Goal: Task Accomplishment & Management: Manage account settings

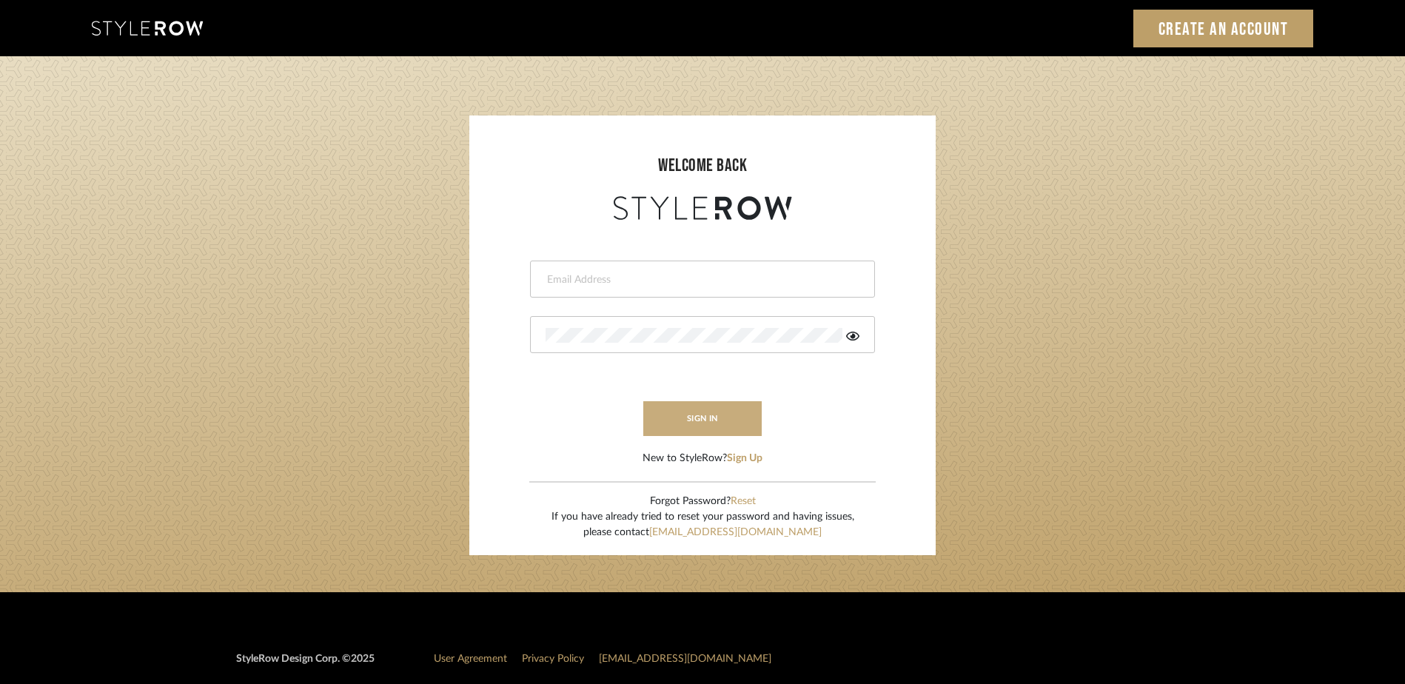
type input "katy@klointeriors.com"
click at [674, 412] on button "sign in" at bounding box center [702, 418] width 118 height 35
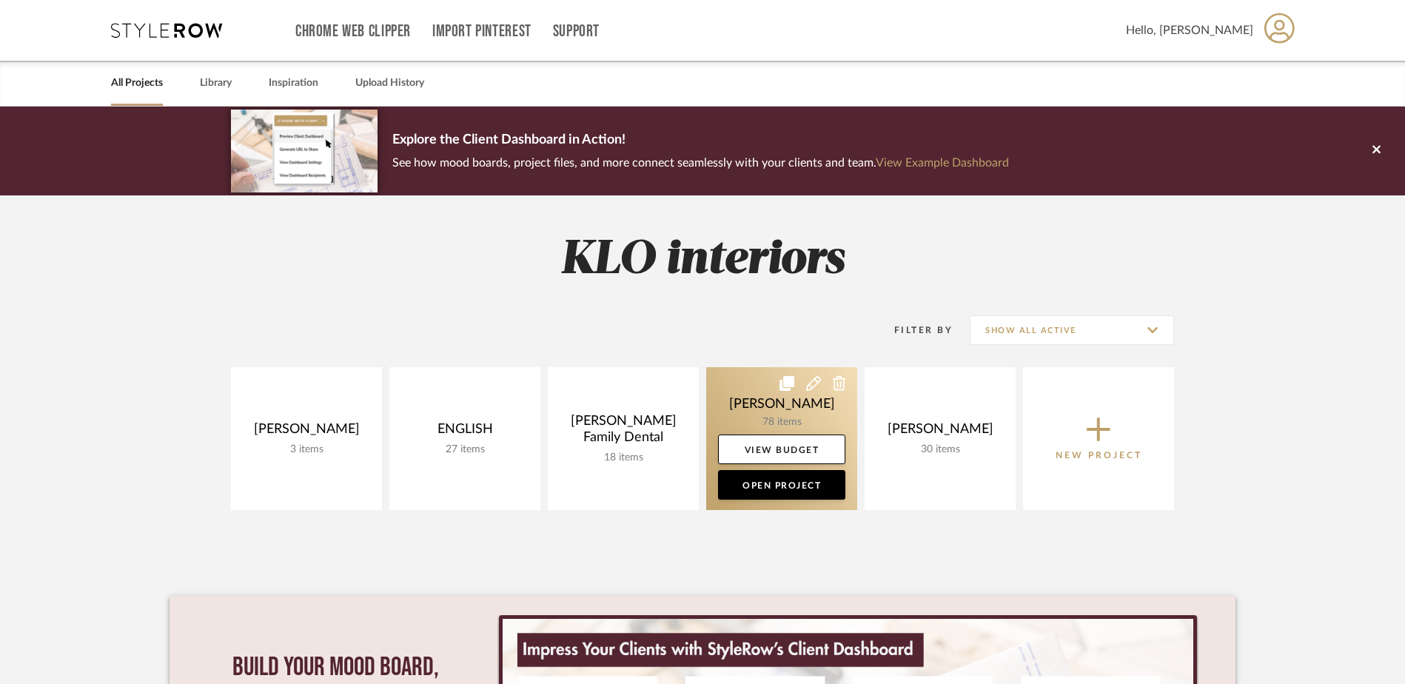
click at [748, 415] on link at bounding box center [781, 438] width 151 height 143
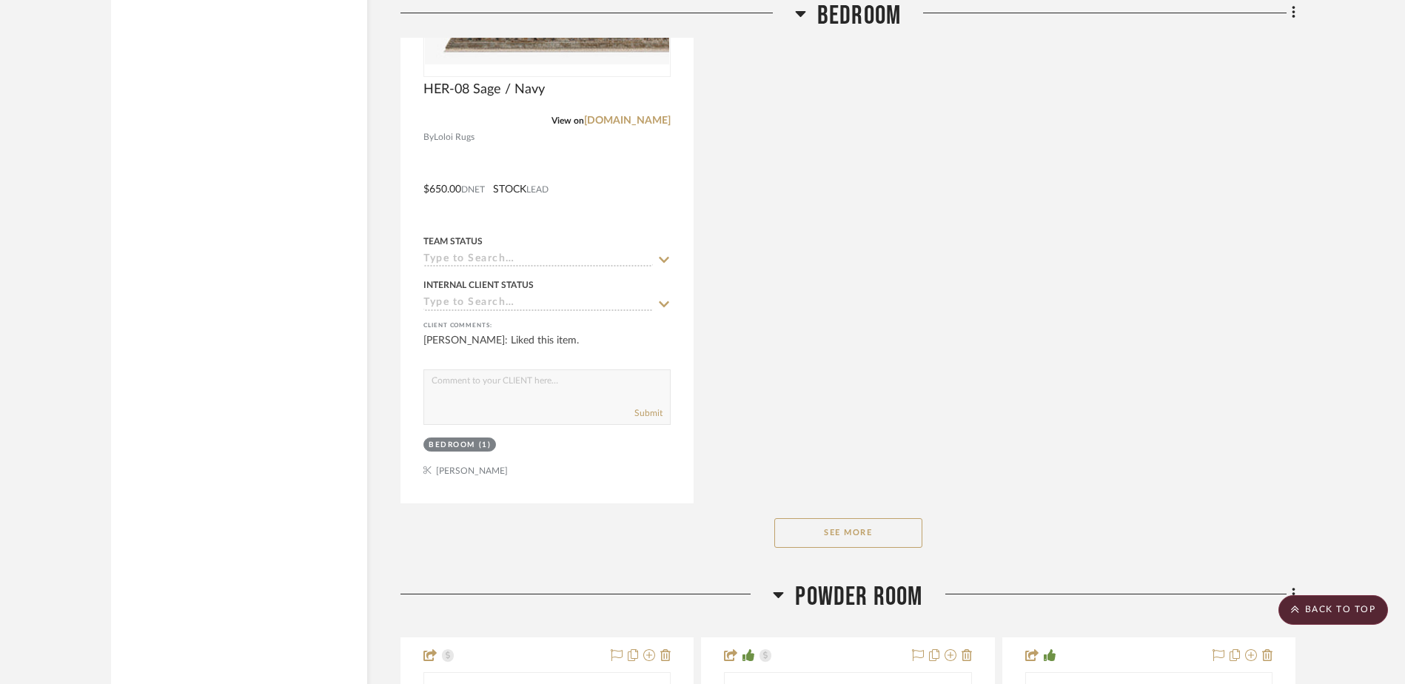
scroll to position [3331, 0]
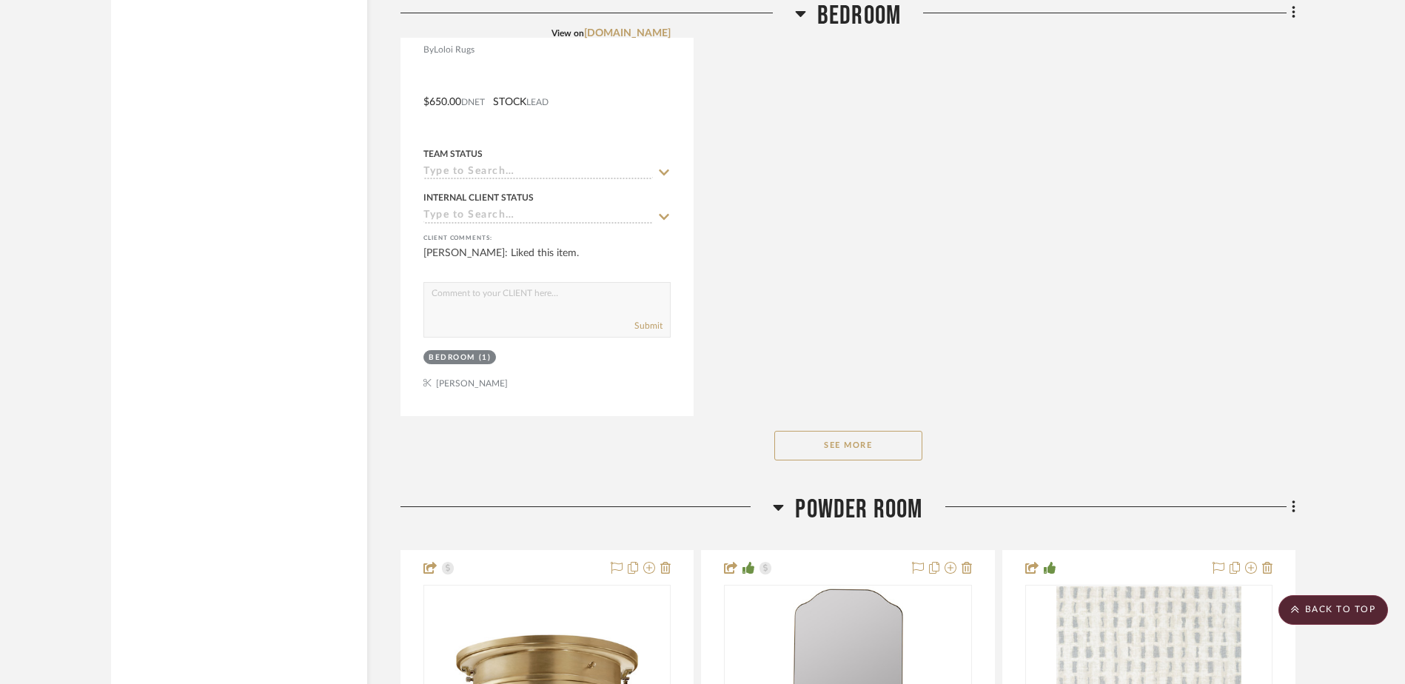
click at [842, 453] on button "See More" at bounding box center [848, 446] width 148 height 30
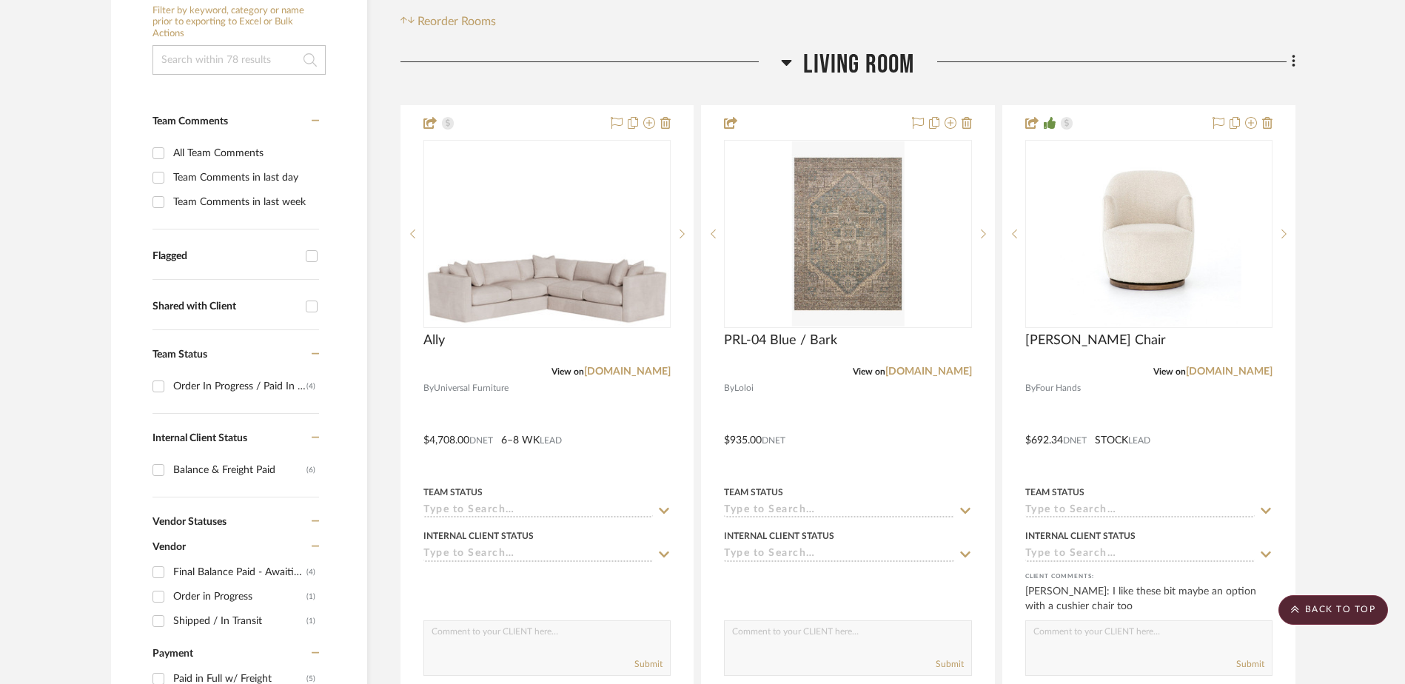
scroll to position [0, 0]
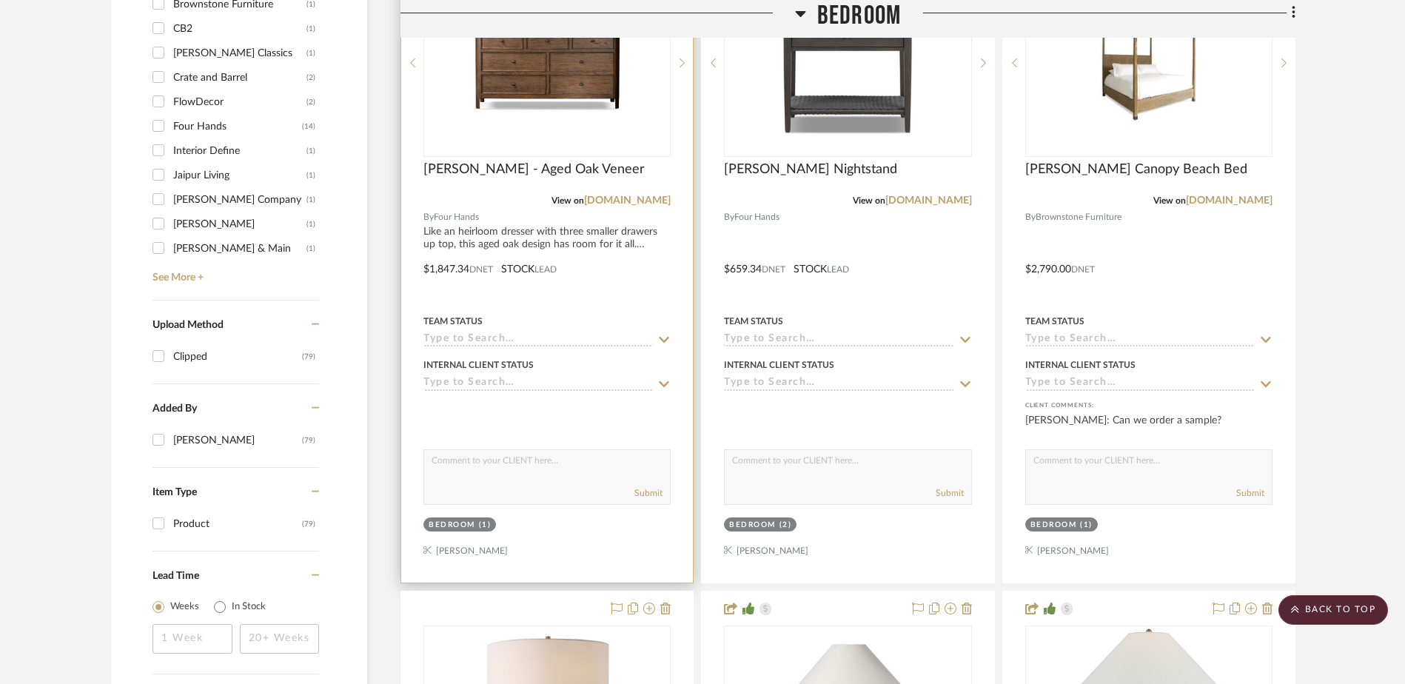
scroll to position [1703, 0]
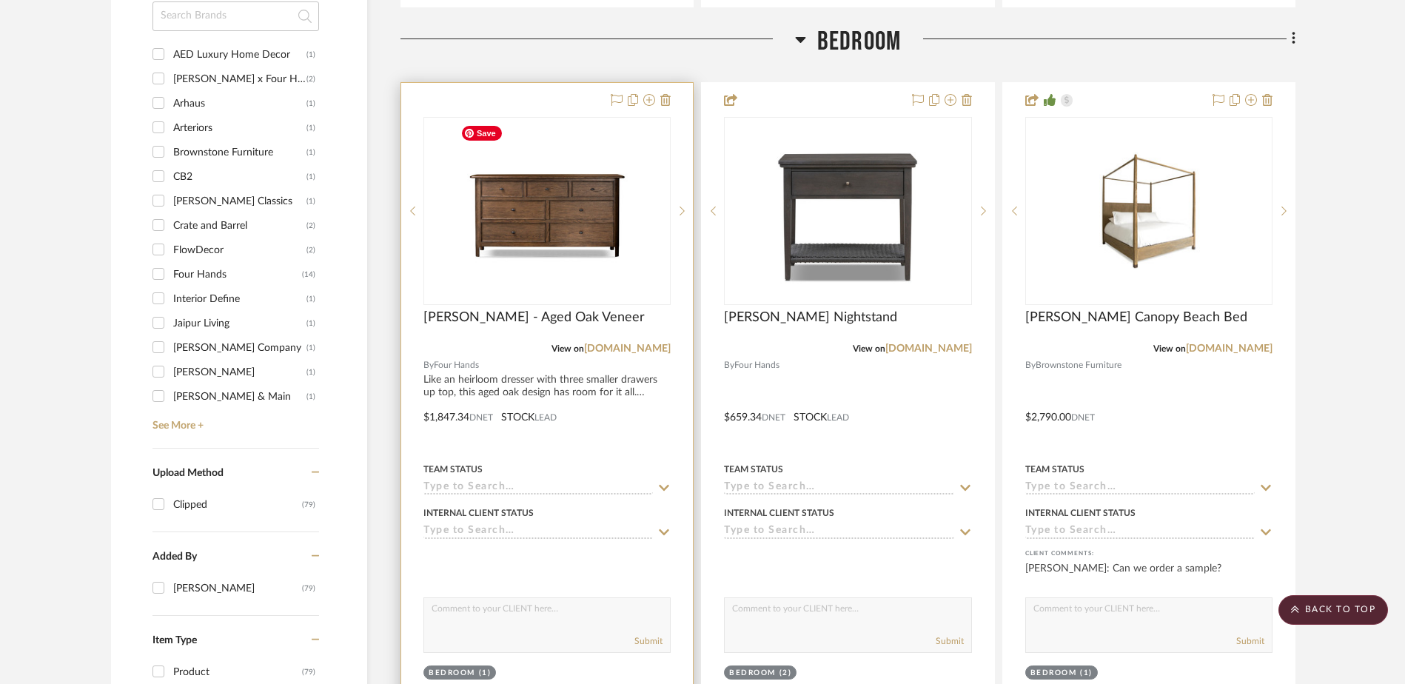
click at [0, 0] on img at bounding box center [0, 0] width 0 height 0
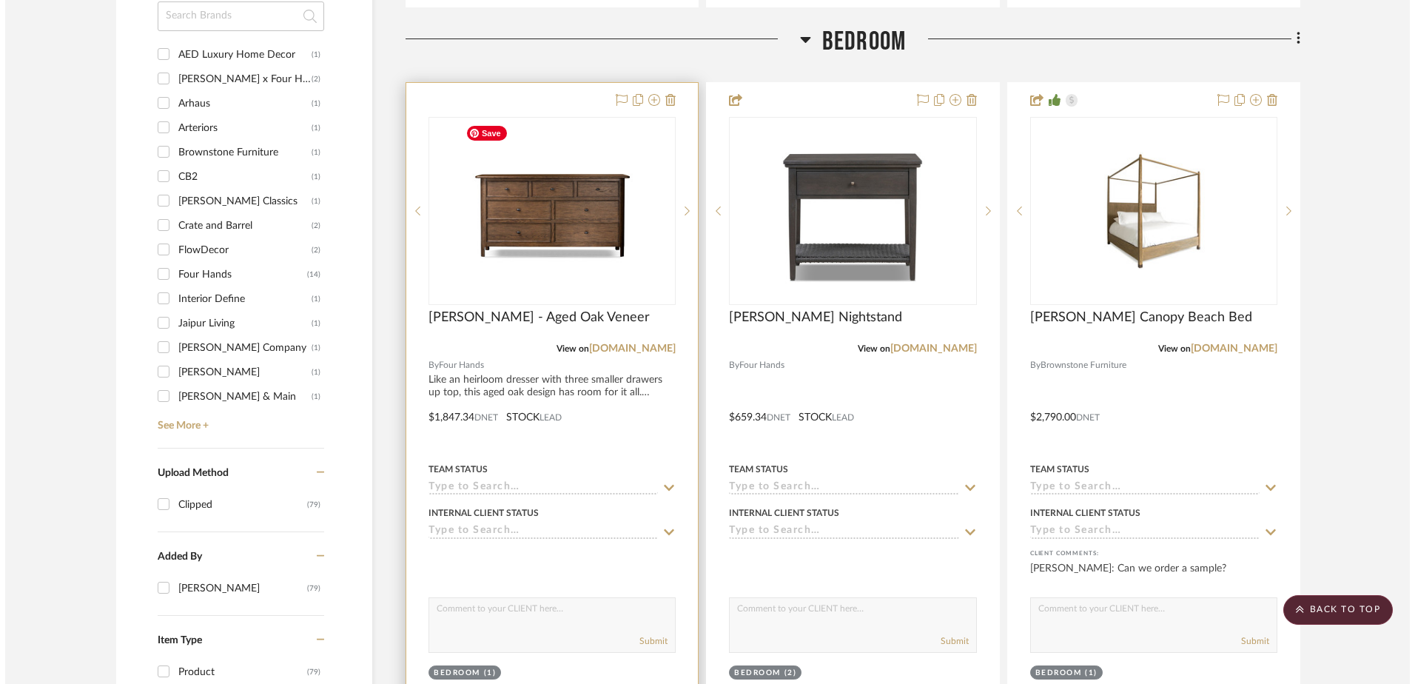
scroll to position [0, 0]
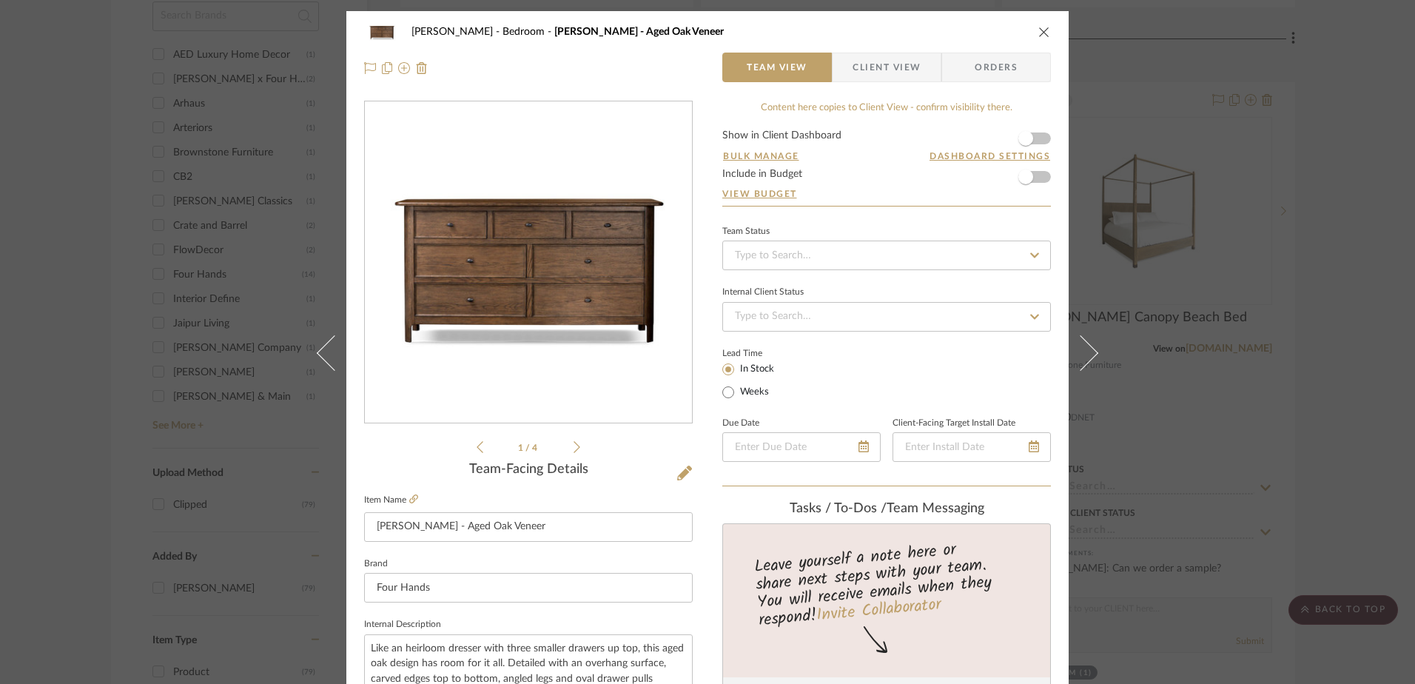
click at [1038, 134] on form "Show in Client Dashboard Bulk Manage Dashboard Settings Include in Budget View …" at bounding box center [887, 168] width 329 height 76
click at [1031, 179] on span "button" at bounding box center [1026, 177] width 33 height 33
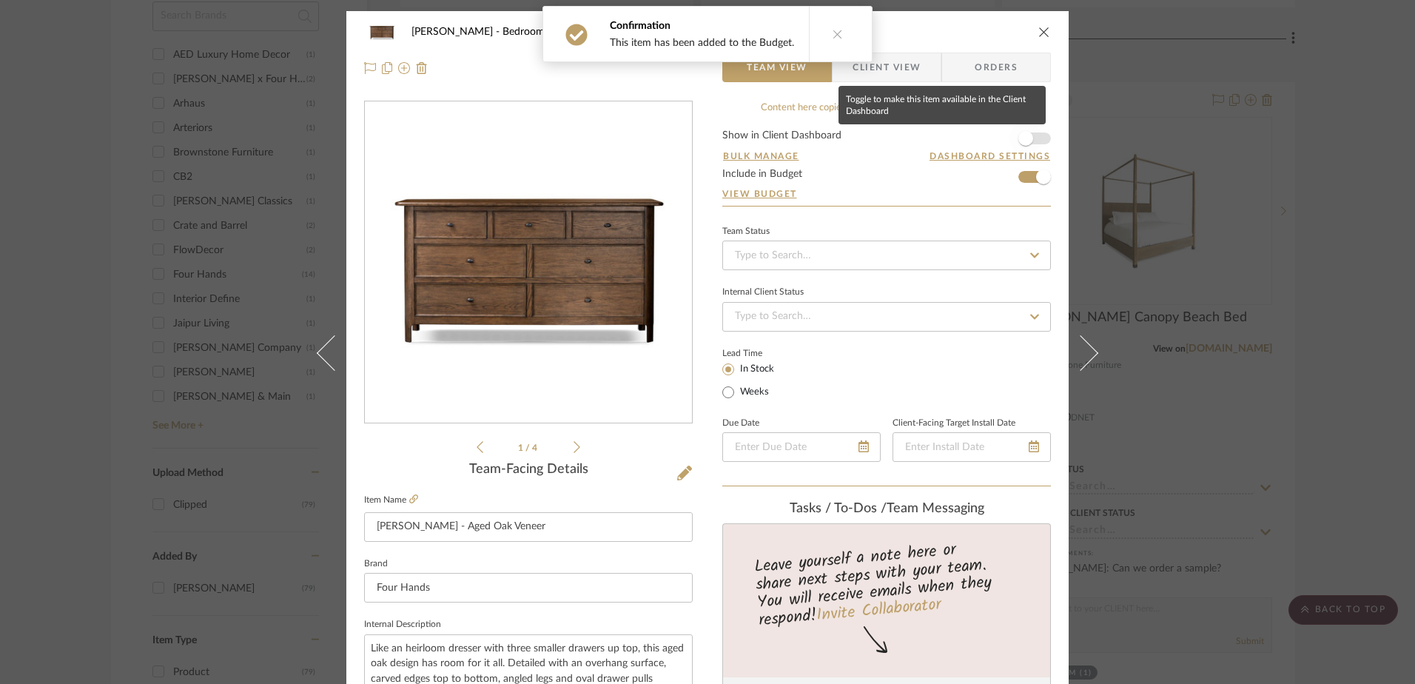
click at [1025, 143] on span "button" at bounding box center [1026, 138] width 15 height 15
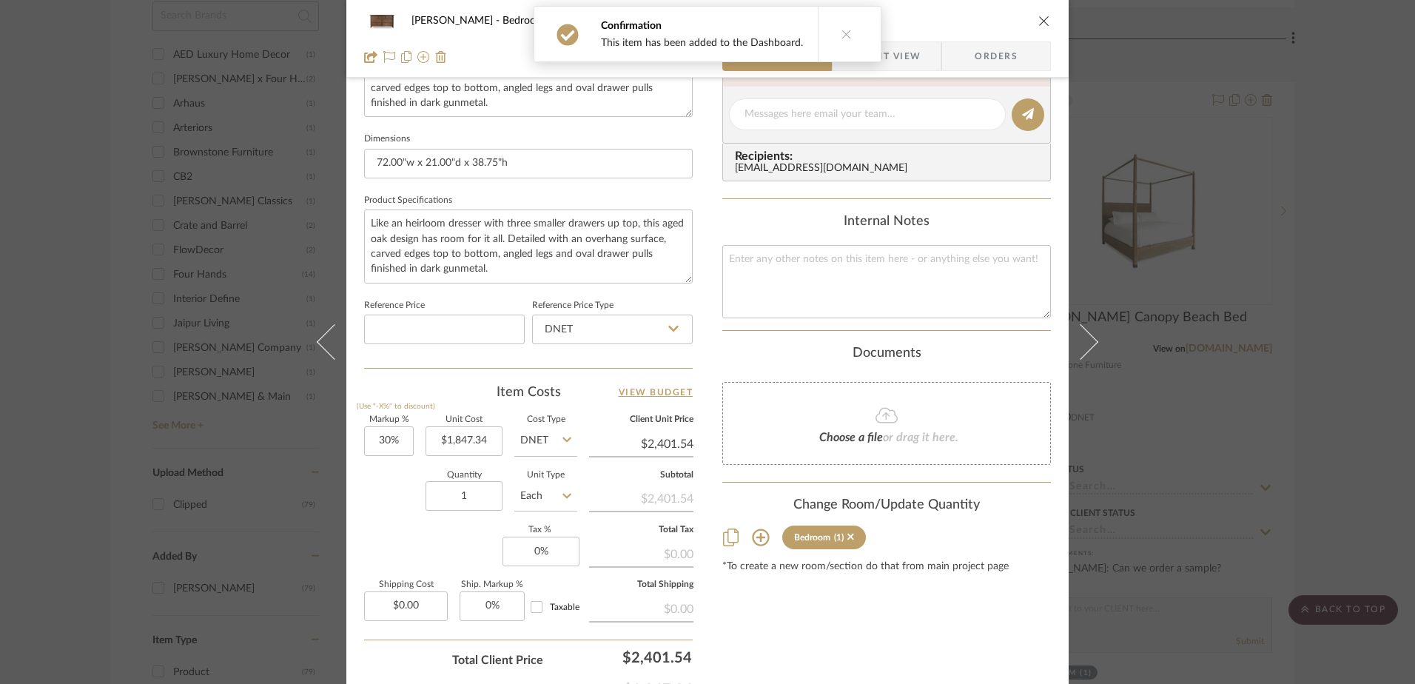
scroll to position [694, 0]
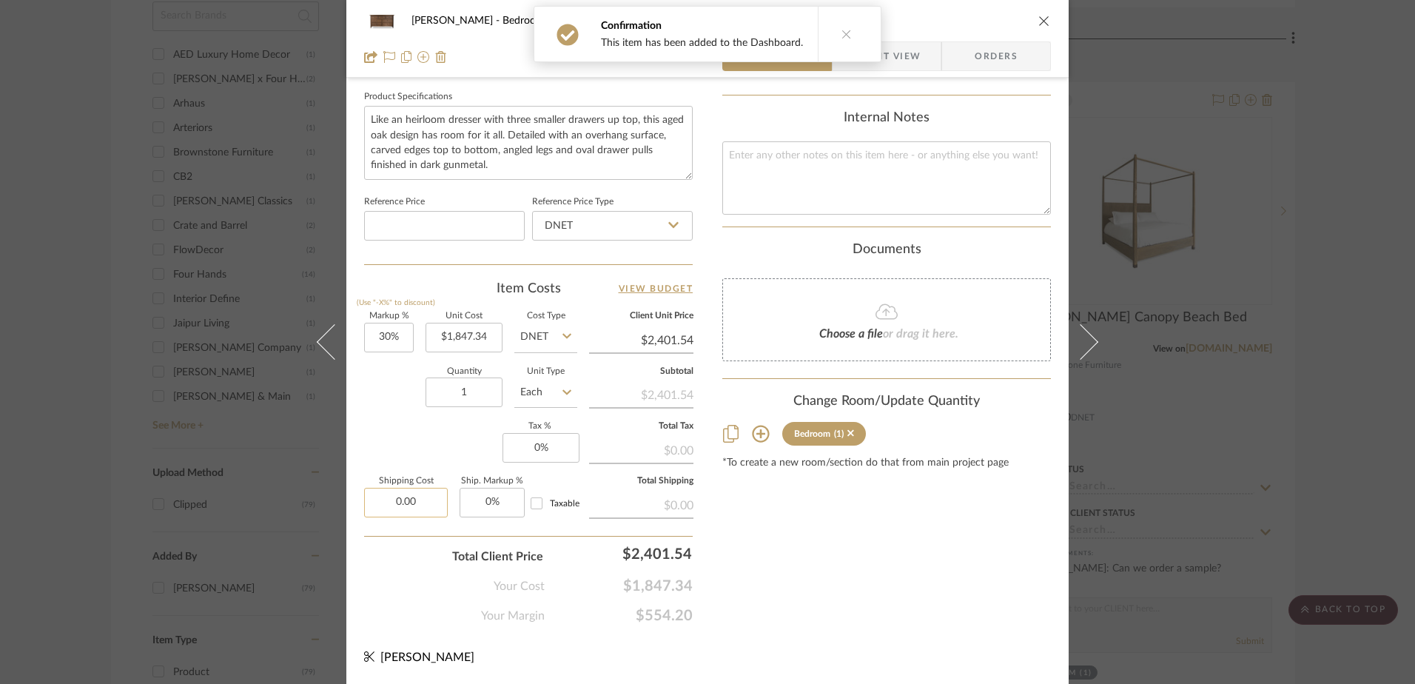
click at [395, 500] on input "0.00" at bounding box center [406, 503] width 84 height 30
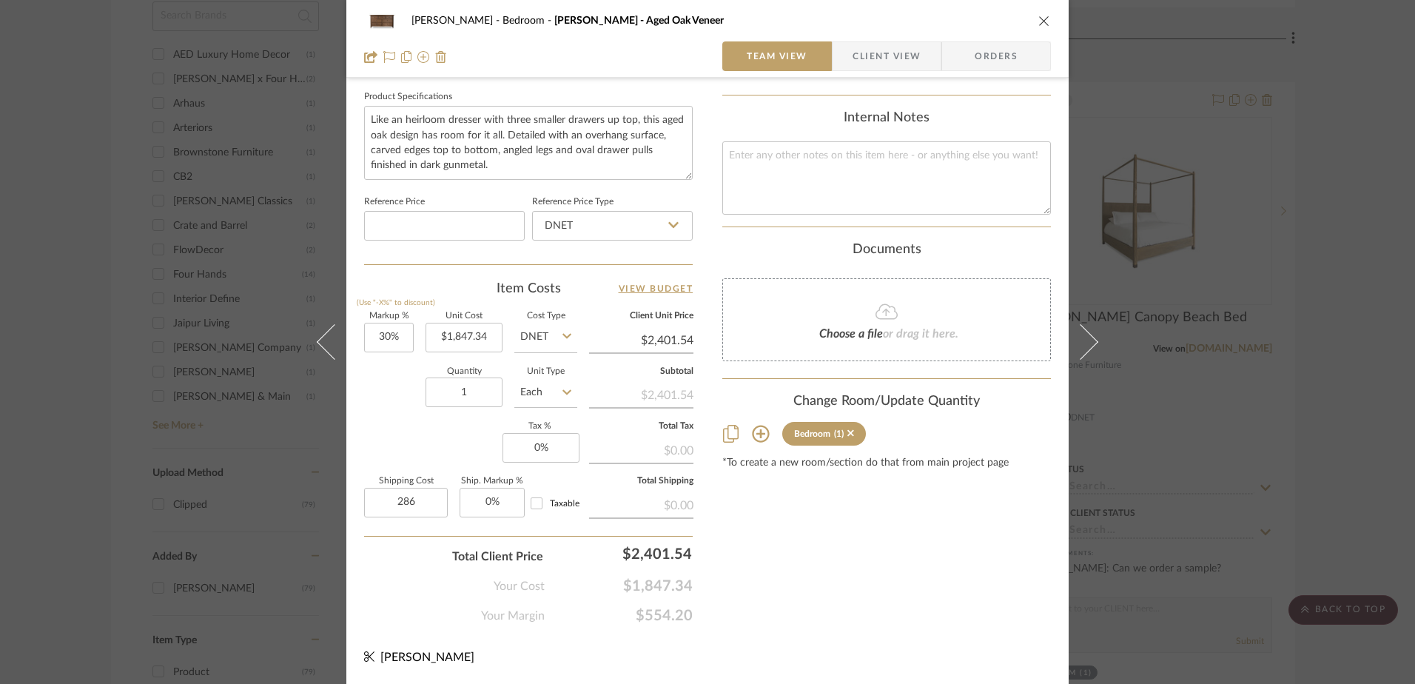
type input "$286.00"
click at [409, 440] on div "Markup % (Use "-X%" to discount) 30% Unit Cost $1,847.34 Cost Type DNET Client …" at bounding box center [528, 420] width 329 height 216
click at [542, 447] on input "0" at bounding box center [541, 448] width 77 height 30
type input "7%"
click at [737, 516] on div "Content here copies to Client View - confirm visibility there. Show in Client D…" at bounding box center [887, 15] width 329 height 1219
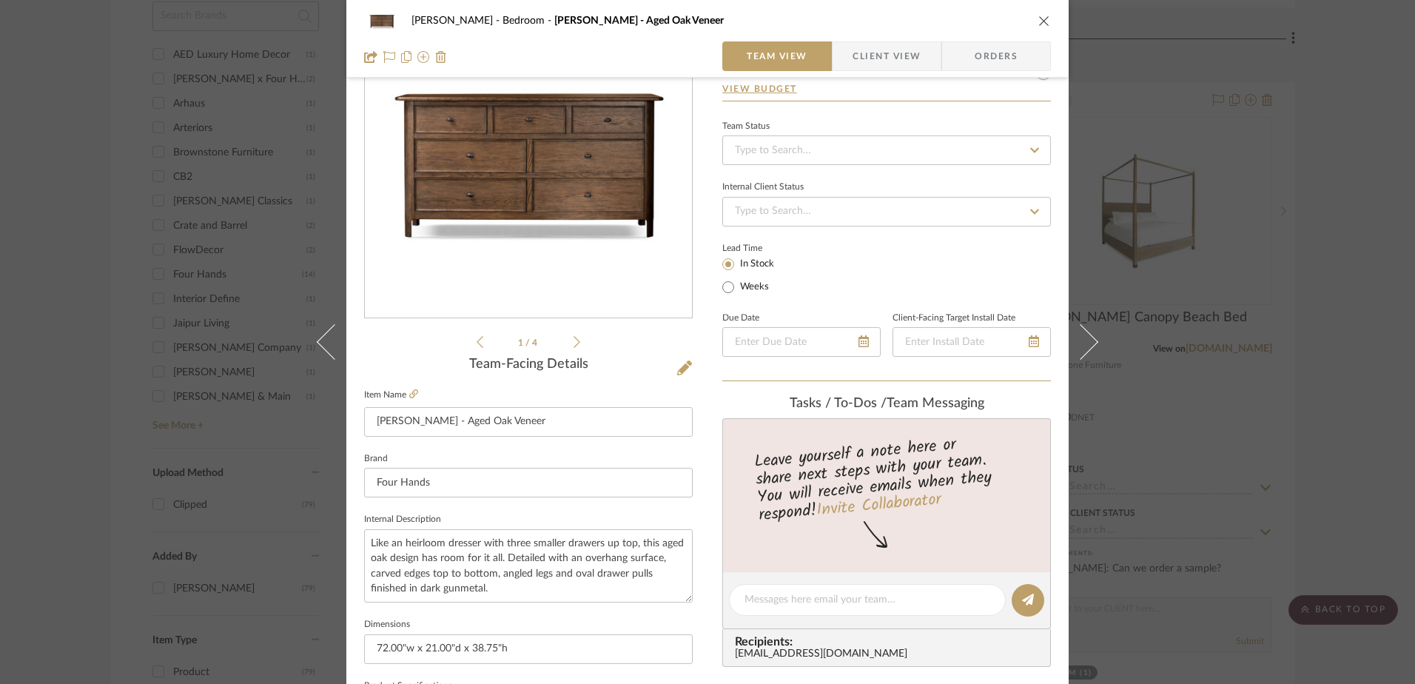
scroll to position [0, 0]
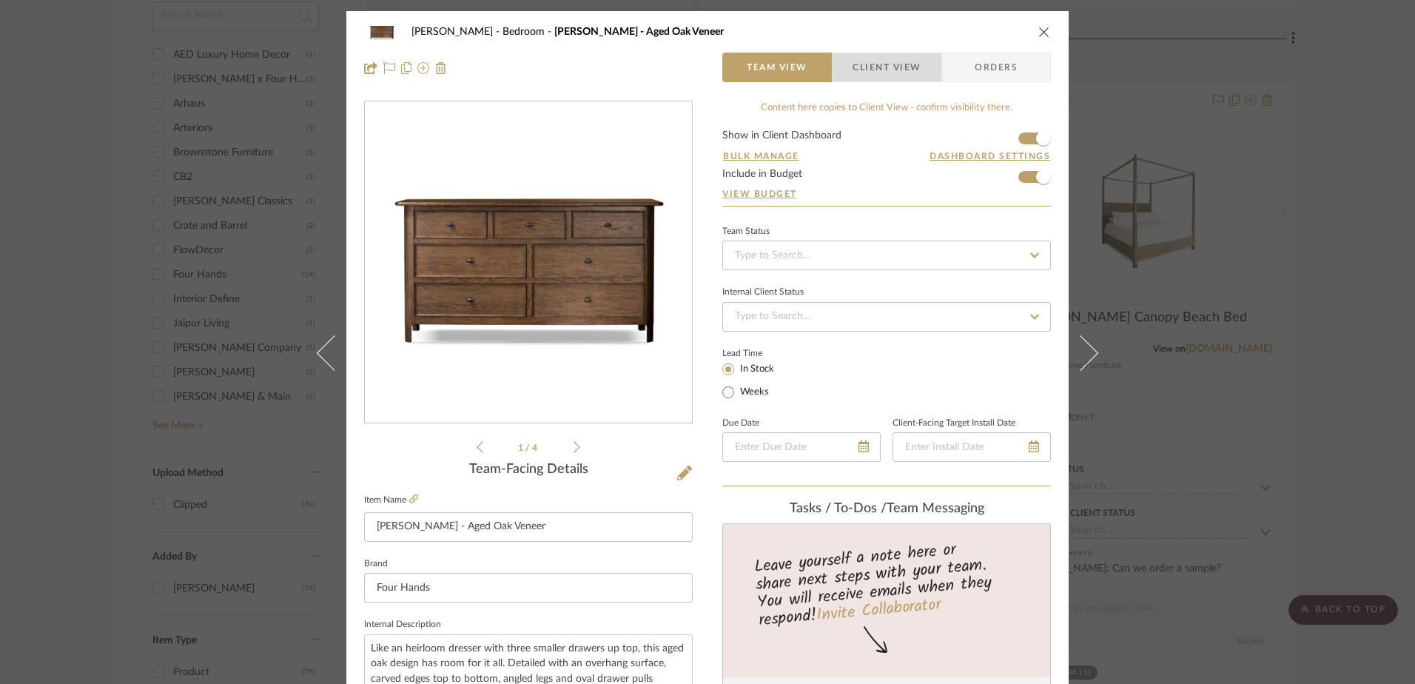
click at [890, 63] on span "Client View" at bounding box center [887, 68] width 68 height 30
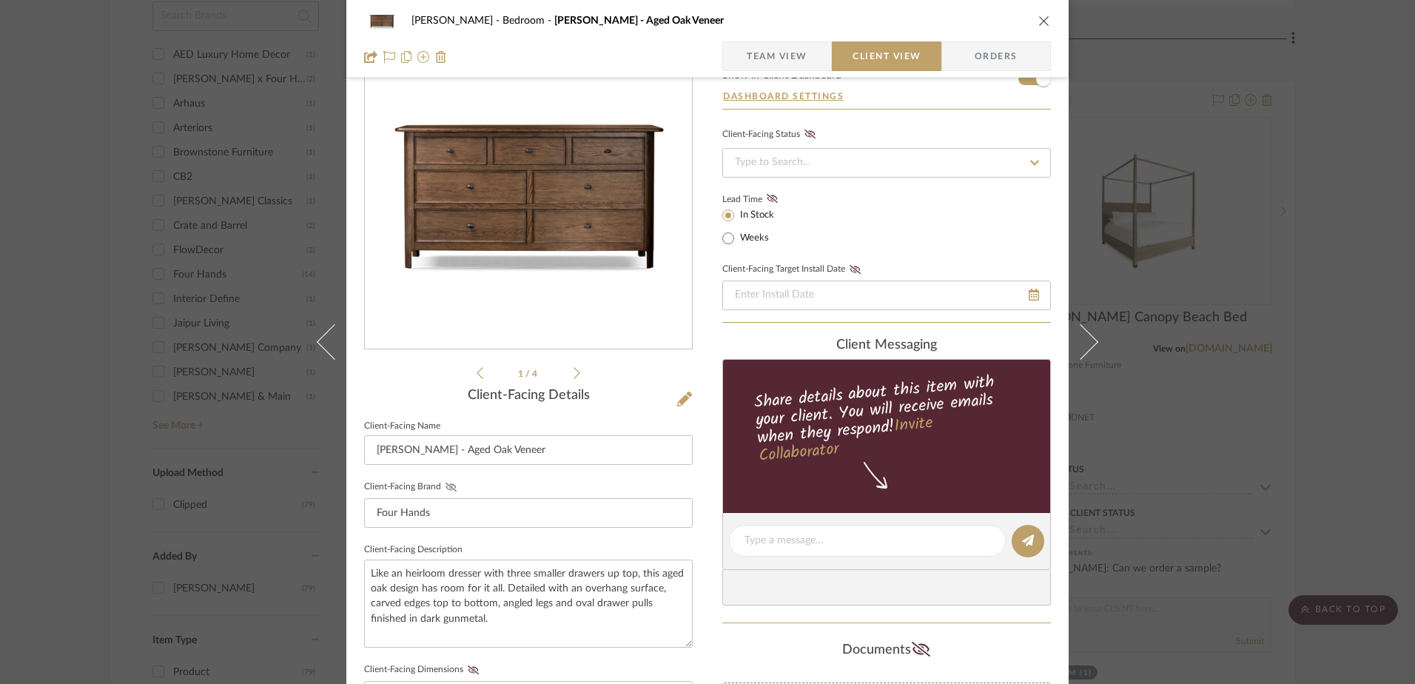
click at [446, 485] on icon at bounding box center [451, 487] width 11 height 9
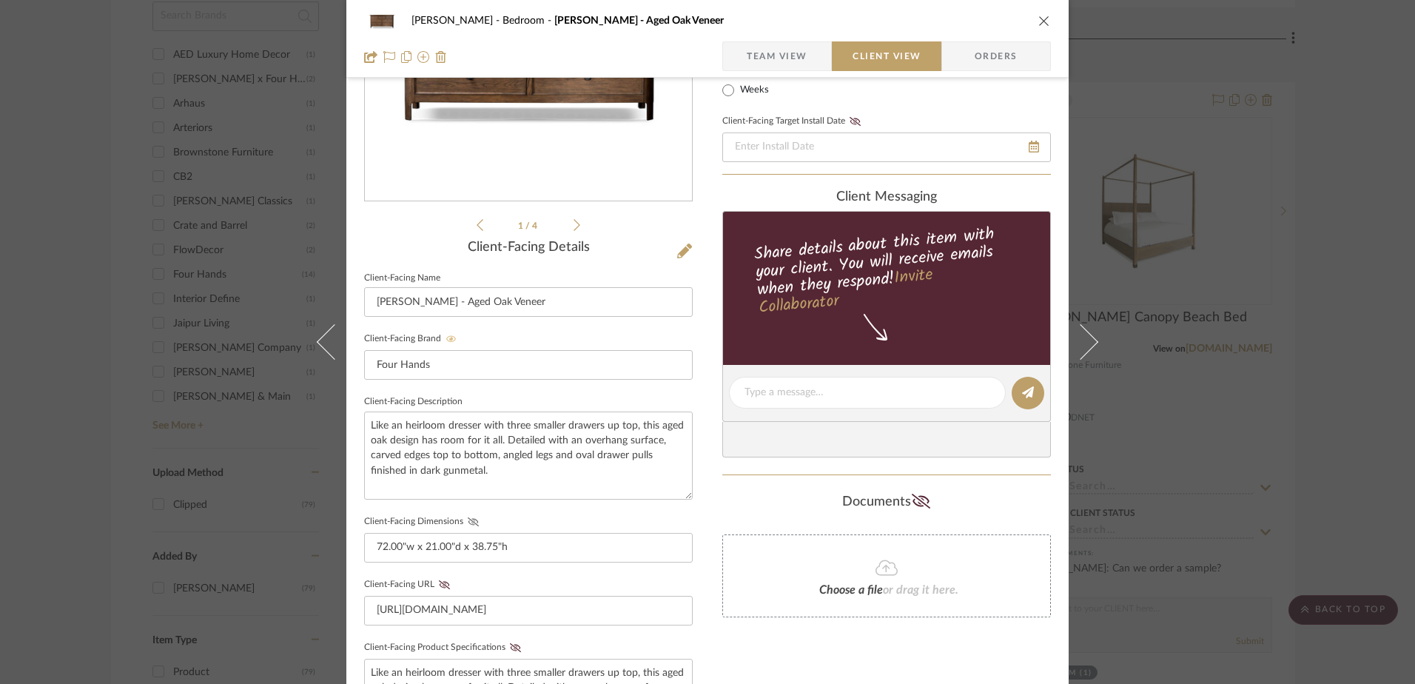
click at [468, 519] on icon at bounding box center [473, 521] width 11 height 9
click at [439, 585] on icon at bounding box center [444, 584] width 11 height 9
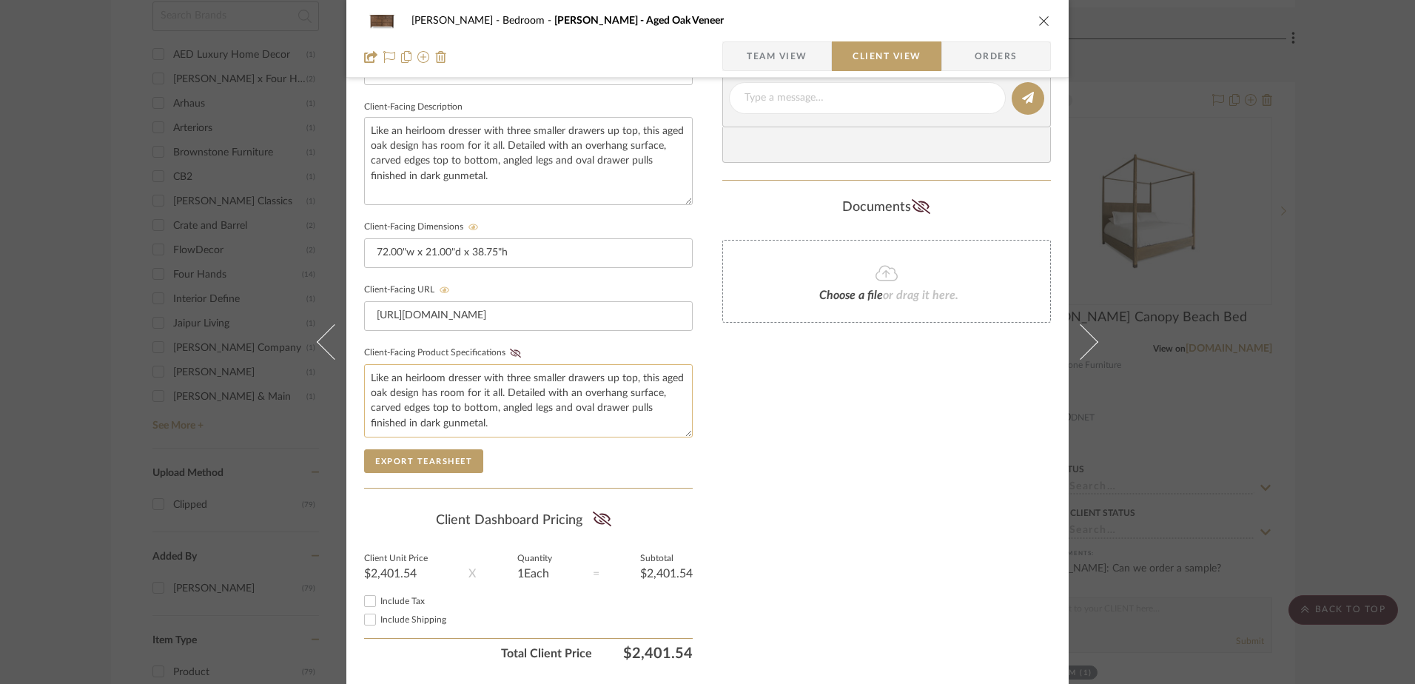
scroll to position [518, 0]
click at [510, 351] on icon at bounding box center [515, 351] width 11 height 9
click at [592, 516] on icon at bounding box center [601, 517] width 19 height 15
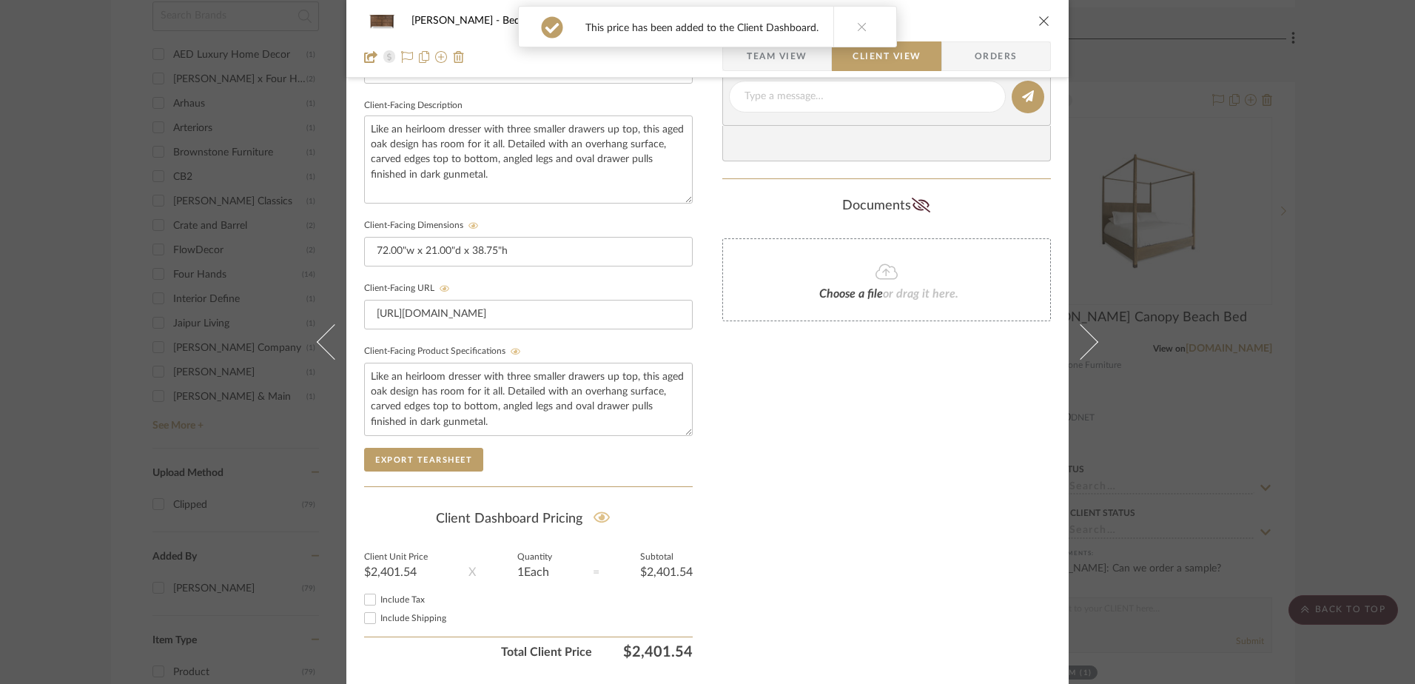
drag, startPoint x: 364, startPoint y: 621, endPoint x: 364, endPoint y: 609, distance: 12.6
click at [364, 620] on input "Include Shipping" at bounding box center [370, 618] width 18 height 18
checkbox input "true"
click at [363, 596] on input "Include Tax" at bounding box center [370, 600] width 18 height 18
checkbox input "true"
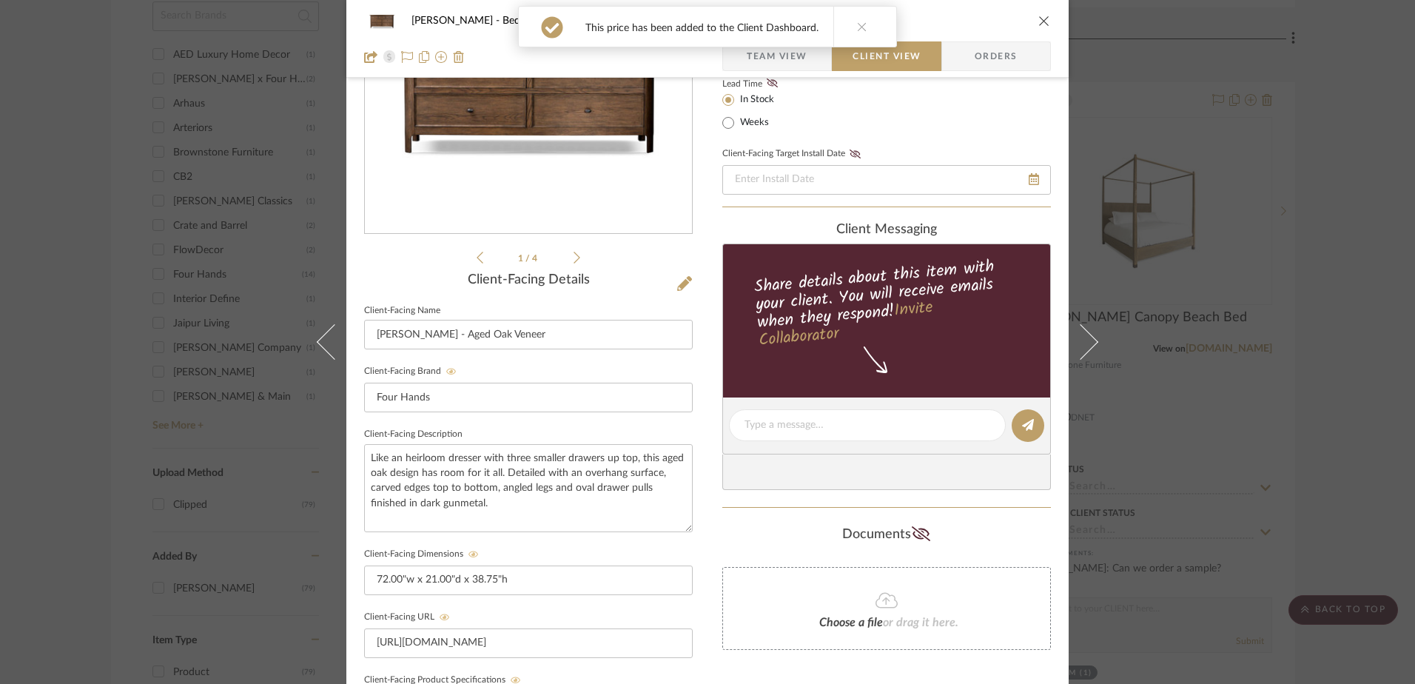
scroll to position [0, 0]
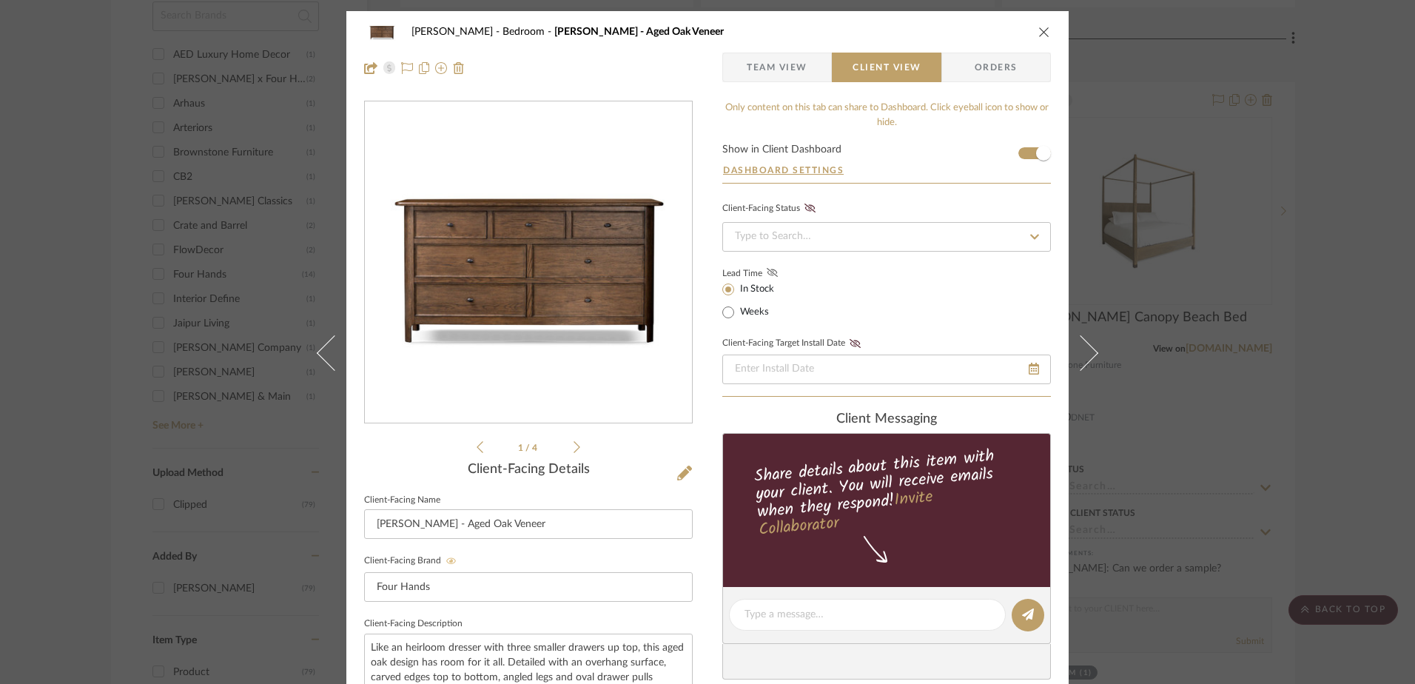
click at [771, 274] on icon at bounding box center [772, 272] width 11 height 9
click at [1039, 33] on icon "close" at bounding box center [1045, 32] width 12 height 12
